Goal: Information Seeking & Learning: Learn about a topic

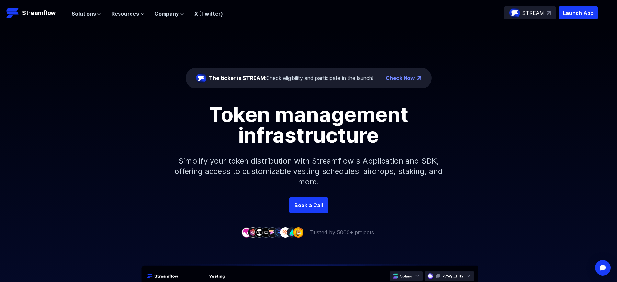
click at [578, 13] on p "Launch App" at bounding box center [578, 12] width 39 height 13
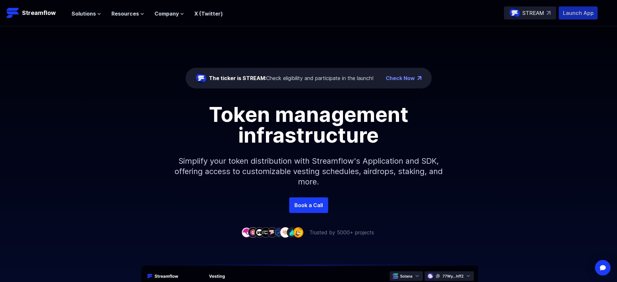
click at [578, 13] on p "Launch App" at bounding box center [578, 12] width 39 height 13
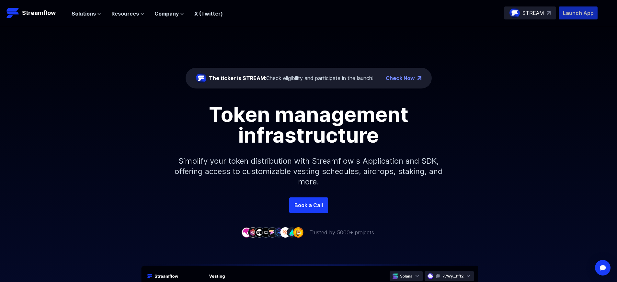
click at [578, 13] on p "Launch App" at bounding box center [578, 12] width 39 height 13
